Goal: Navigation & Orientation: Find specific page/section

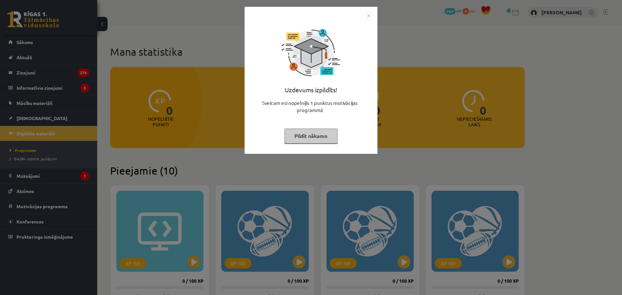
drag, startPoint x: 301, startPoint y: 122, endPoint x: 241, endPoint y: 150, distance: 65.6
click at [298, 125] on div "Uzdevums izpildīts! Sveicam esi nopelnījis 1 punktus motivācijas programmā Pild…" at bounding box center [310, 85] width 125 height 130
click at [167, 137] on div "Uzdevums izpildīts! Sveicam esi nopelnījis 1 punktus motivācijas programmā Pild…" at bounding box center [311, 147] width 622 height 295
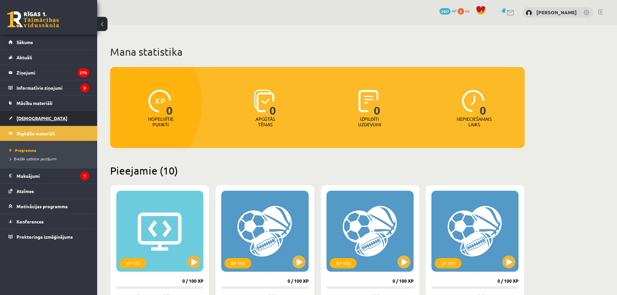
click at [40, 115] on link "[DEMOGRAPHIC_DATA]" at bounding box center [48, 118] width 81 height 15
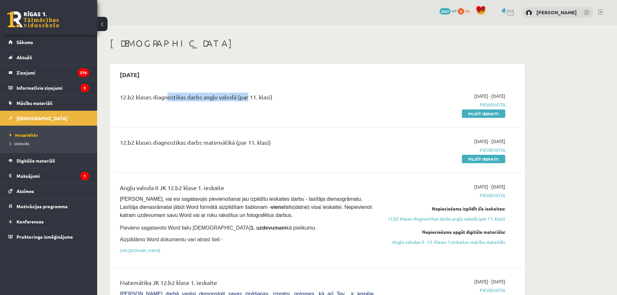
drag, startPoint x: 165, startPoint y: 99, endPoint x: 249, endPoint y: 104, distance: 84.3
click at [255, 101] on div "12.b2 klases diagnostikas darbs angļu valodā (par 11. klasi)" at bounding box center [247, 99] width 254 height 12
click at [234, 111] on div "12.b2 klases diagnostikas darbs angļu valodā (par 11. klasi)" at bounding box center [246, 105] width 263 height 24
drag, startPoint x: 176, startPoint y: 92, endPoint x: 274, endPoint y: 97, distance: 98.6
click at [269, 97] on div "12.b2 klases diagnostikas darbs angļu valodā (par 11. klasi)" at bounding box center [247, 99] width 254 height 12
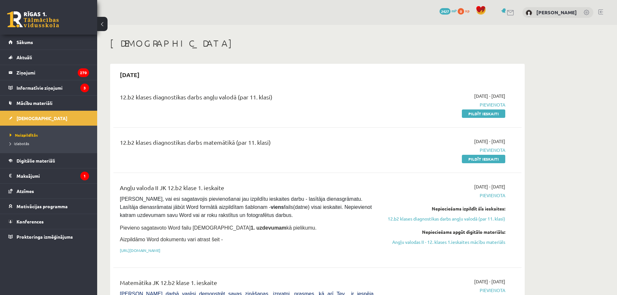
click at [272, 110] on div "12.b2 klases diagnostikas darbs angļu valodā (par 11. klasi)" at bounding box center [246, 105] width 263 height 24
drag, startPoint x: 133, startPoint y: 146, endPoint x: 303, endPoint y: 137, distance: 169.9
click at [270, 137] on div "12.b2 klases diagnostikas darbs matemātikā (par 11. klasi) [DATE] - [DATE] [GEO…" at bounding box center [317, 149] width 408 height 37
click at [304, 137] on div "12.b2 klases diagnostikas darbs matemātikā (par 11. klasi) [DATE] - [DATE] [GEO…" at bounding box center [317, 149] width 408 height 37
click at [43, 72] on legend "Ziņojumi 270" at bounding box center [53, 72] width 73 height 15
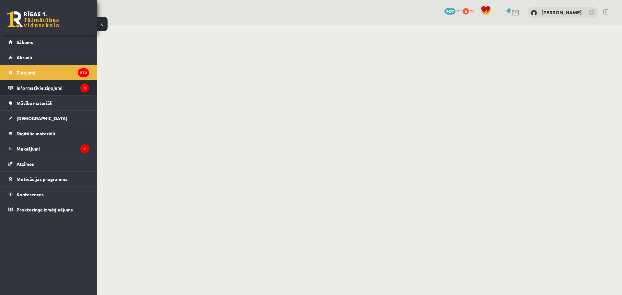
click at [46, 87] on legend "Informatīvie ziņojumi 3" at bounding box center [53, 87] width 73 height 15
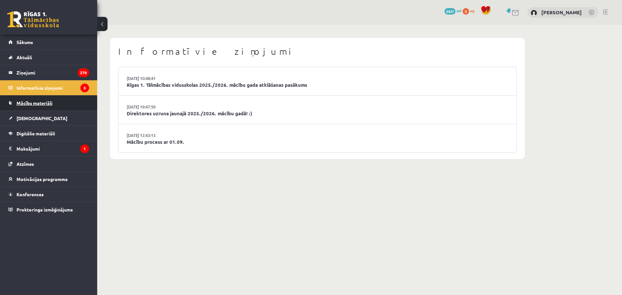
click at [39, 100] on span "Mācību materiāli" at bounding box center [35, 103] width 36 height 6
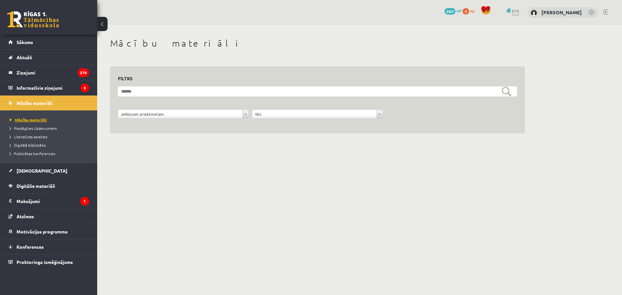
click at [47, 118] on link "Mācību materiāli" at bounding box center [50, 120] width 81 height 6
click at [33, 172] on span "[DEMOGRAPHIC_DATA]" at bounding box center [42, 171] width 51 height 6
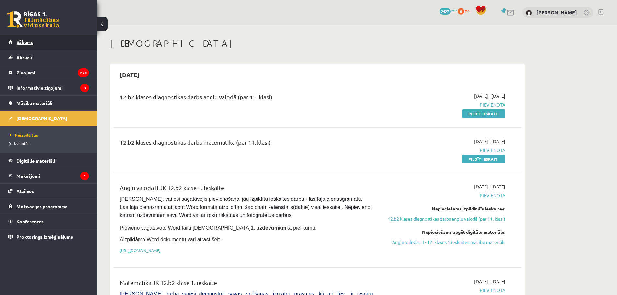
click at [35, 40] on link "Sākums" at bounding box center [48, 42] width 81 height 15
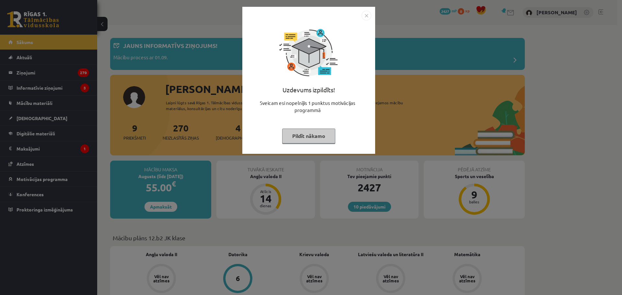
click at [280, 207] on div "Uzdevums izpildīts! Sveicam esi nopelnījis 1 punktus motivācijas programmā Pild…" at bounding box center [311, 147] width 622 height 295
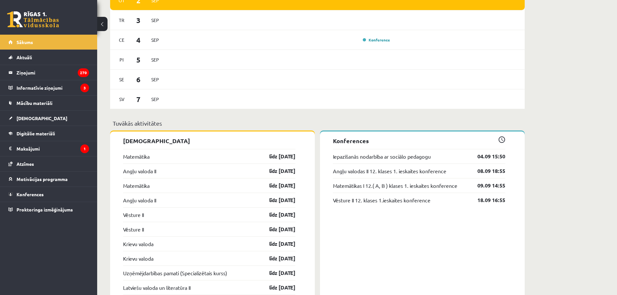
scroll to position [453, 0]
